Goal: Information Seeking & Learning: Learn about a topic

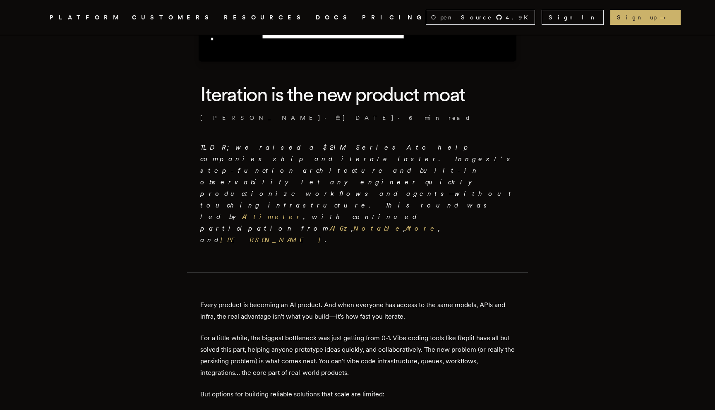
scroll to position [192, 0]
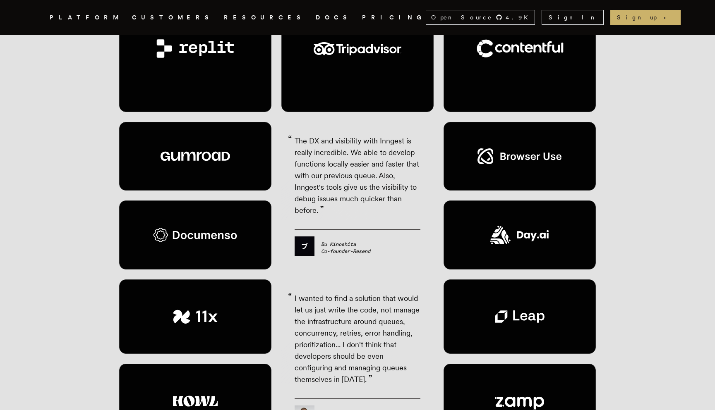
scroll to position [1116, 0]
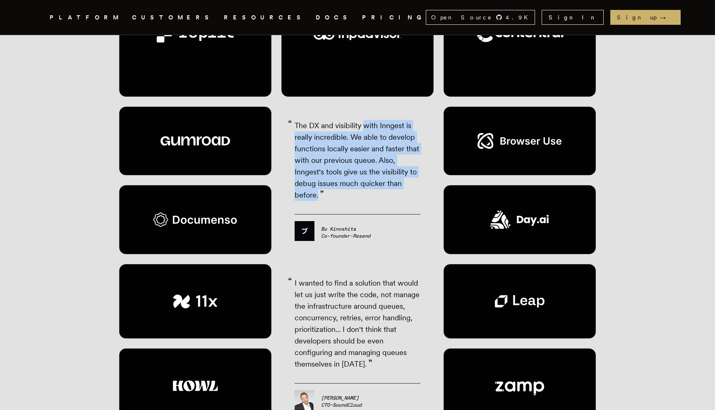
drag, startPoint x: 362, startPoint y: 81, endPoint x: 317, endPoint y: 149, distance: 81.1
click at [317, 149] on p "“ The DX and visibility with Inngest is really incredible. We able to develop f…" at bounding box center [358, 160] width 126 height 81
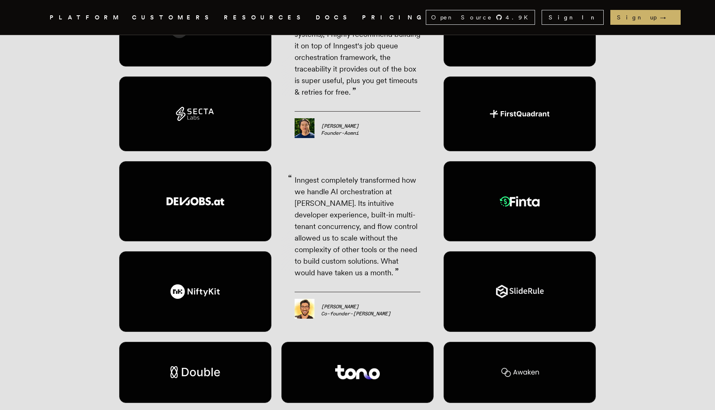
scroll to position [1558, 0]
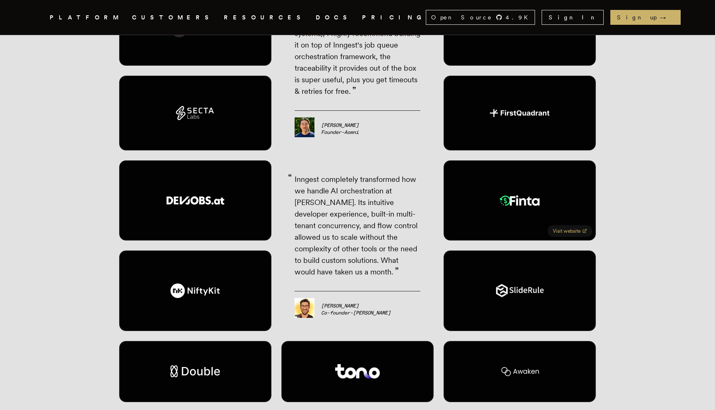
click at [487, 161] on div "Visit website" at bounding box center [519, 201] width 152 height 81
click at [581, 225] on link "Visit website" at bounding box center [570, 231] width 44 height 12
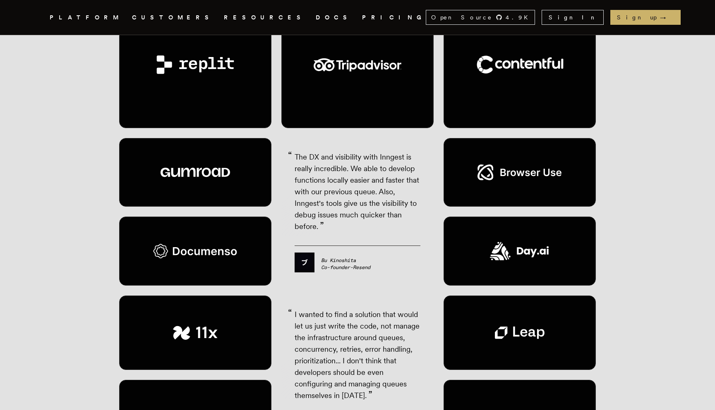
scroll to position [1101, 0]
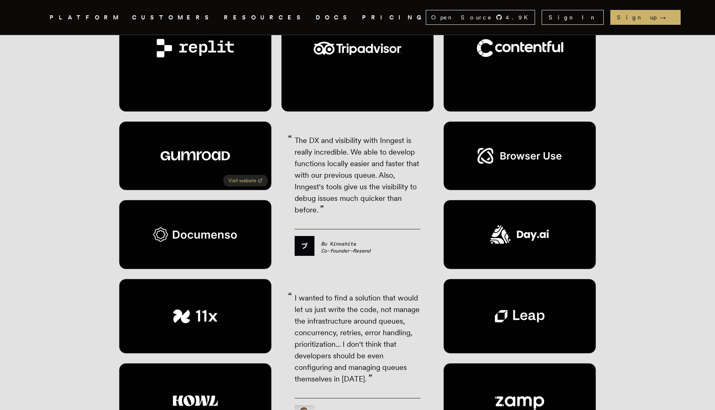
click at [249, 175] on link "Visit website" at bounding box center [245, 181] width 44 height 12
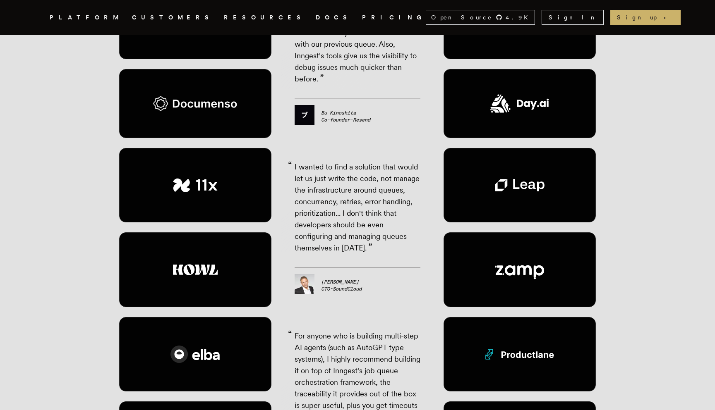
scroll to position [1248, 0]
